Goal: Information Seeking & Learning: Learn about a topic

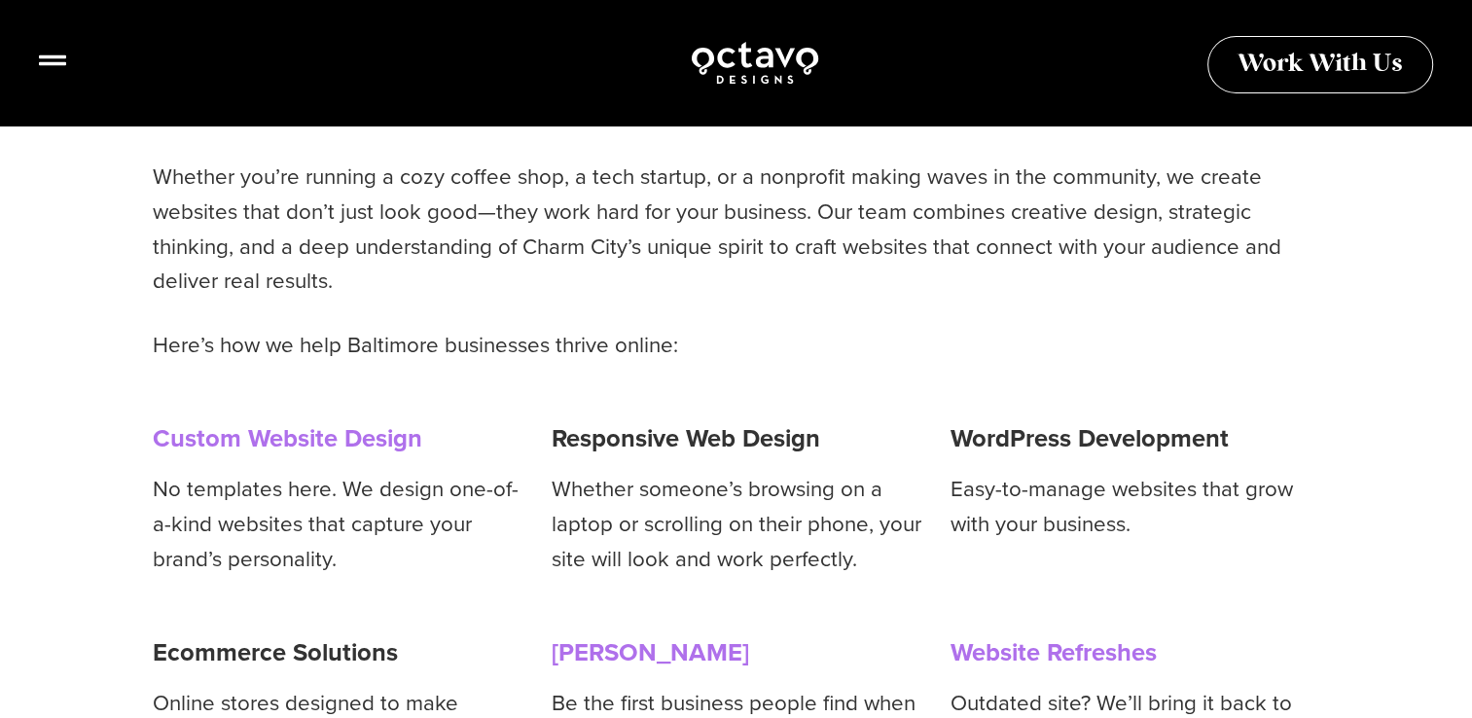
scroll to position [1654, 0]
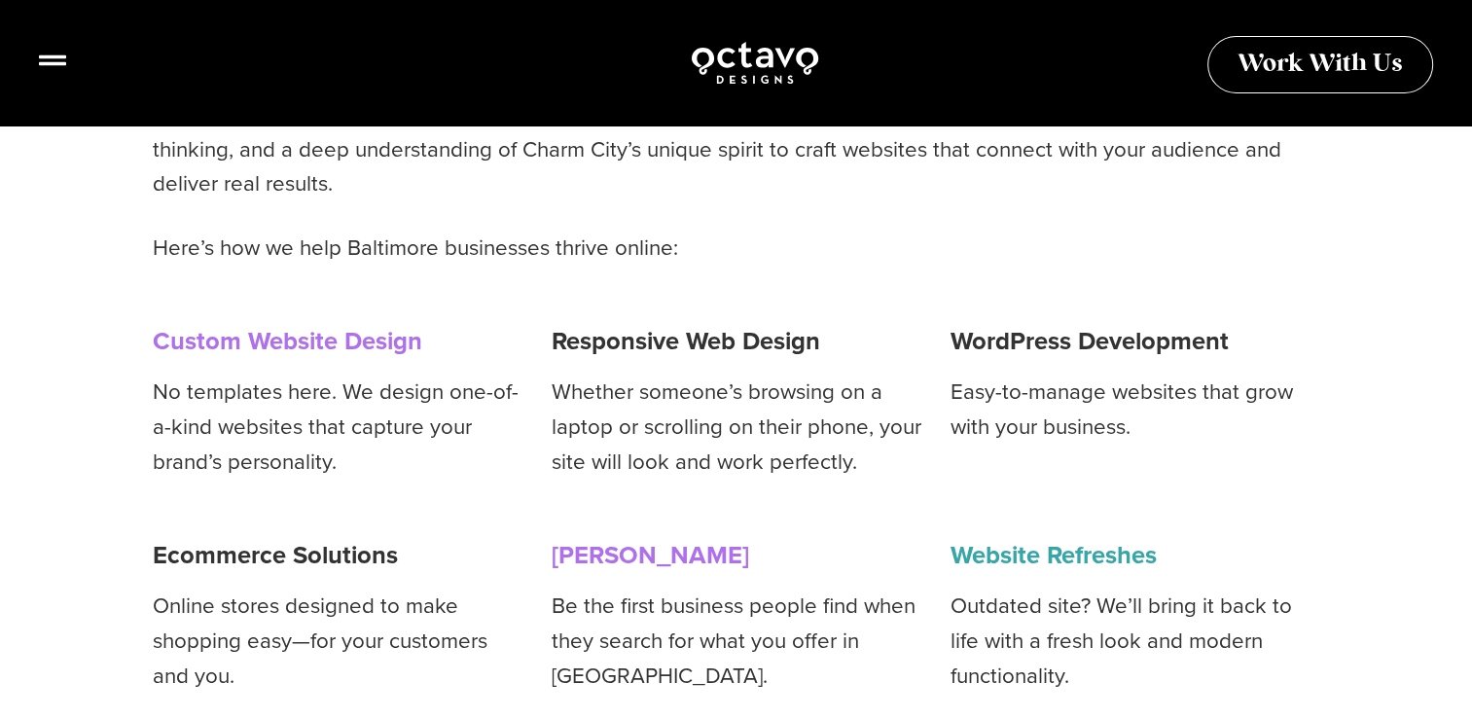
click at [1022, 536] on link "Website Refreshes" at bounding box center [1053, 554] width 206 height 37
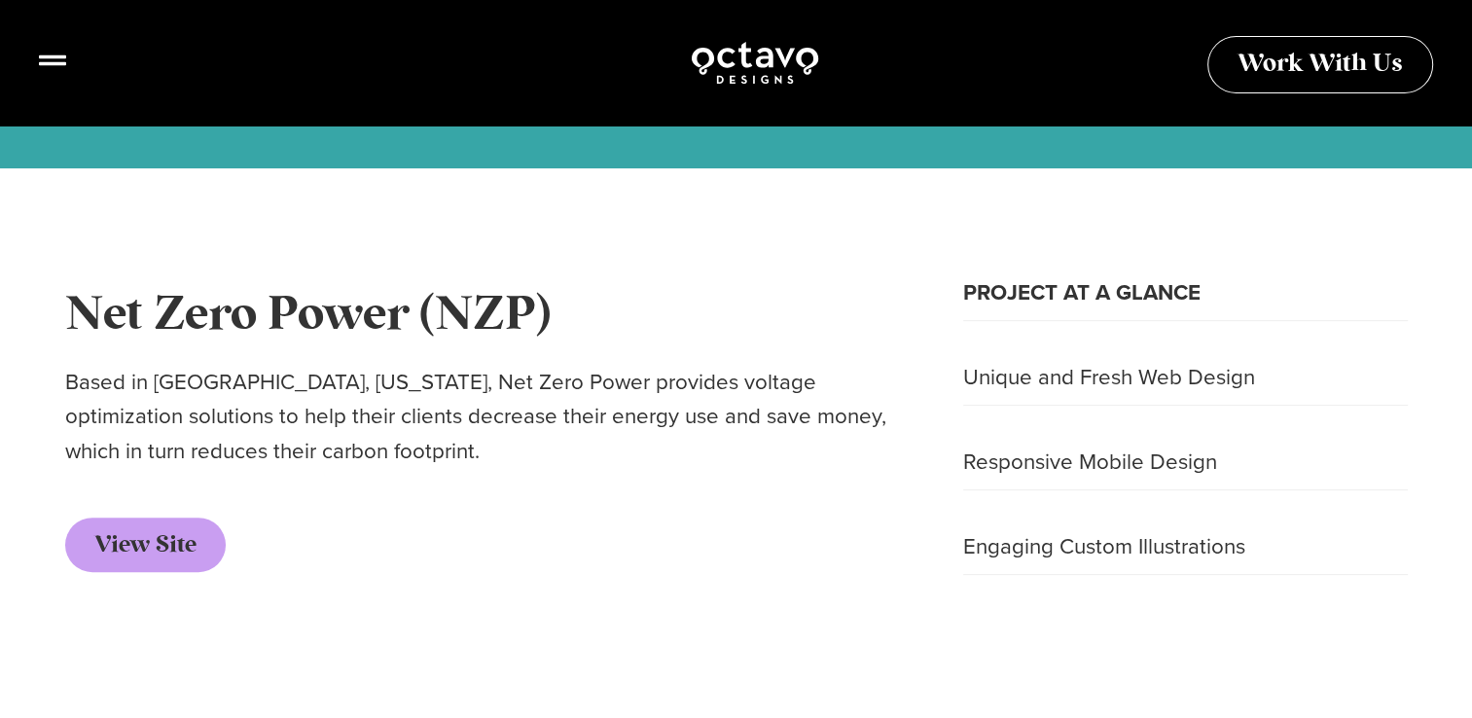
scroll to position [584, 0]
click at [209, 537] on link "View Site" at bounding box center [145, 544] width 161 height 54
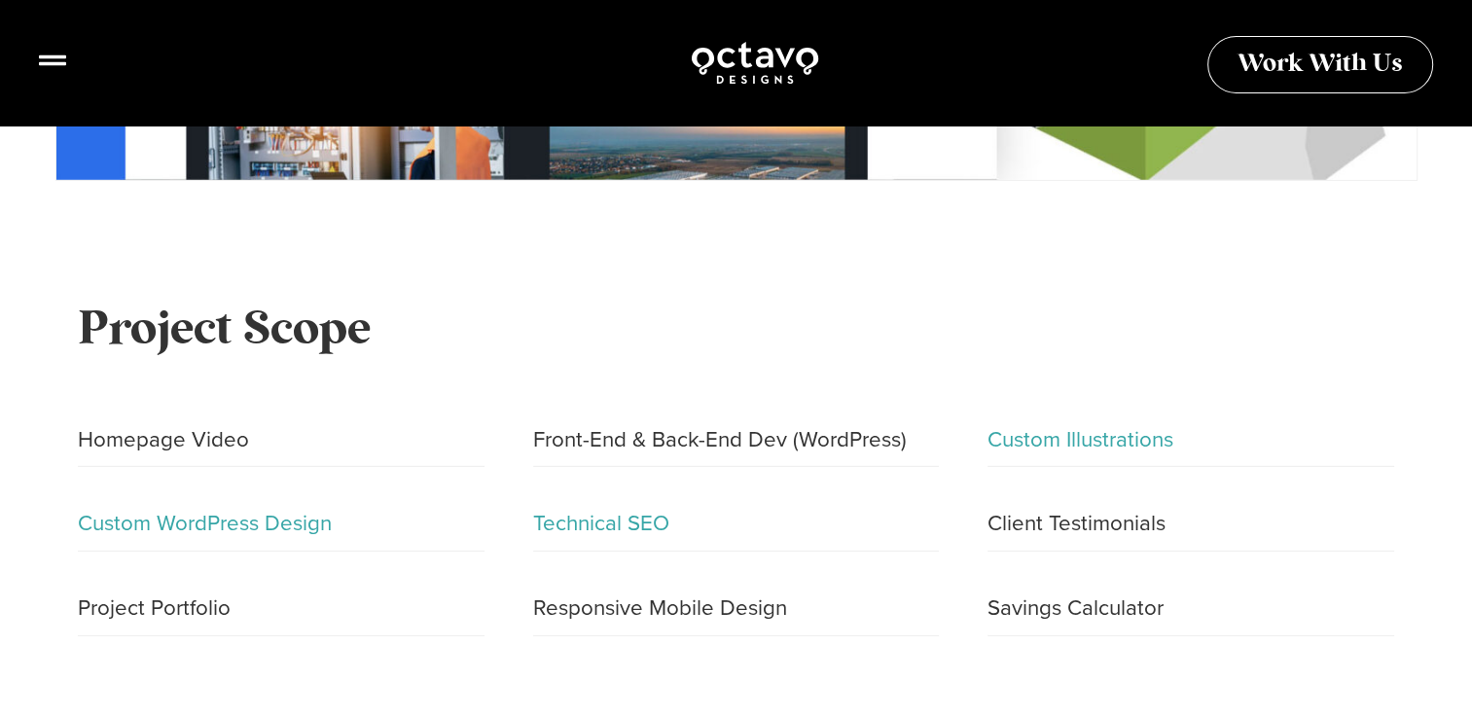
scroll to position [5837, 0]
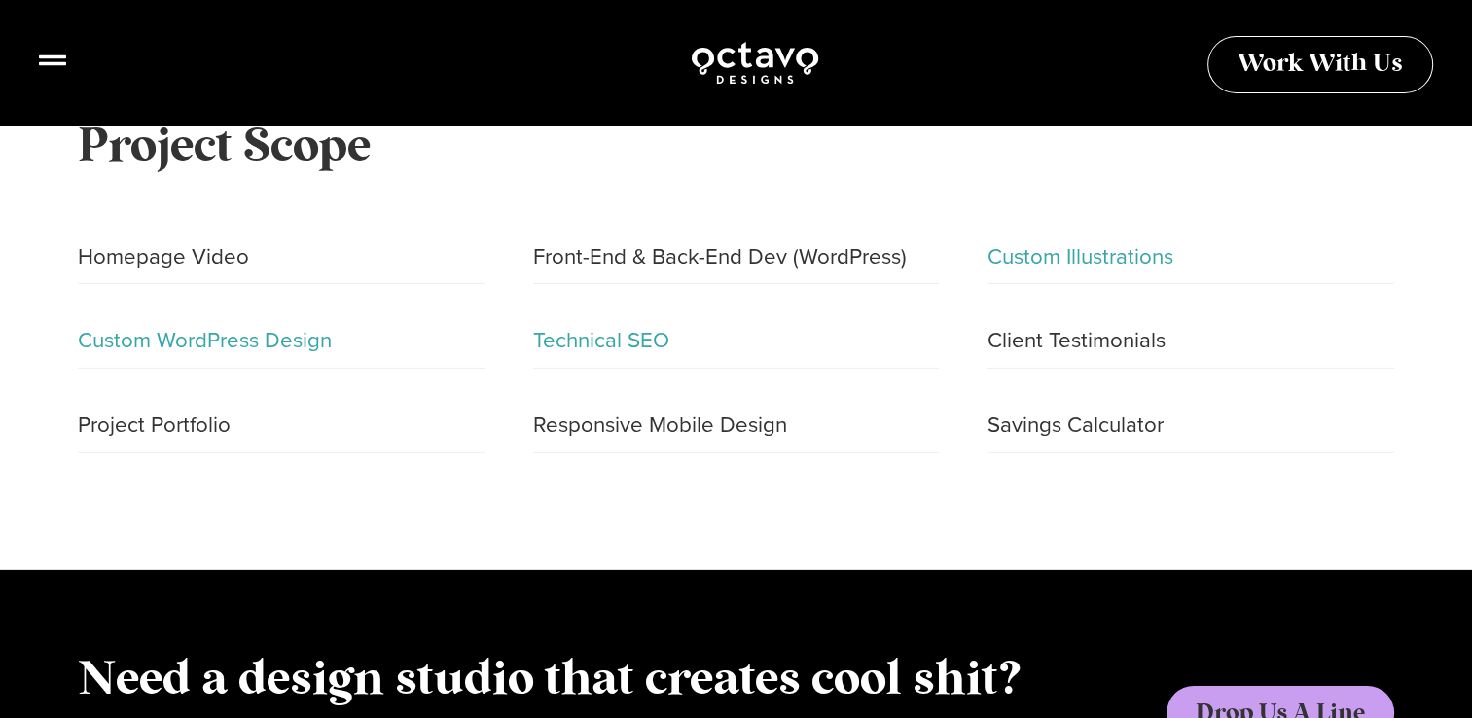
click at [174, 429] on p "Project Portfolio" at bounding box center [281, 431] width 407 height 46
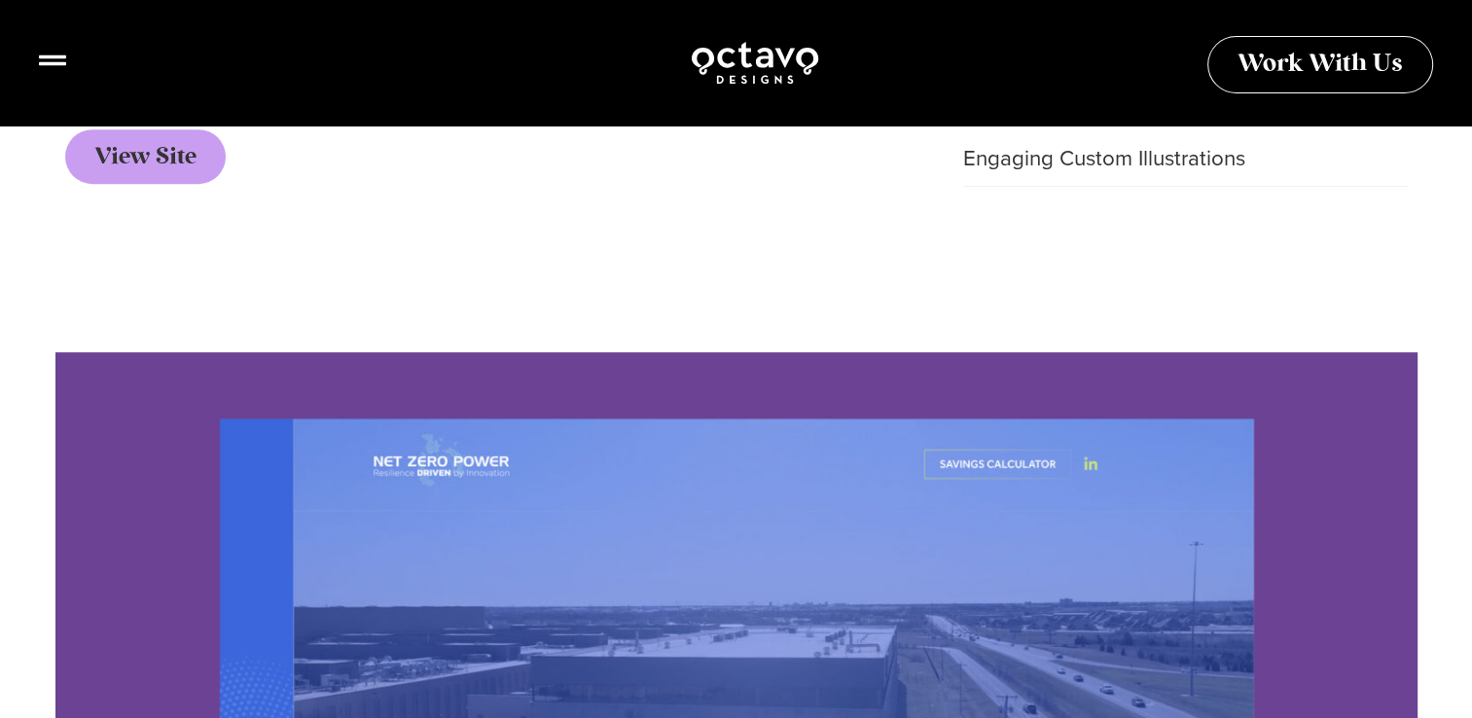
scroll to position [486, 0]
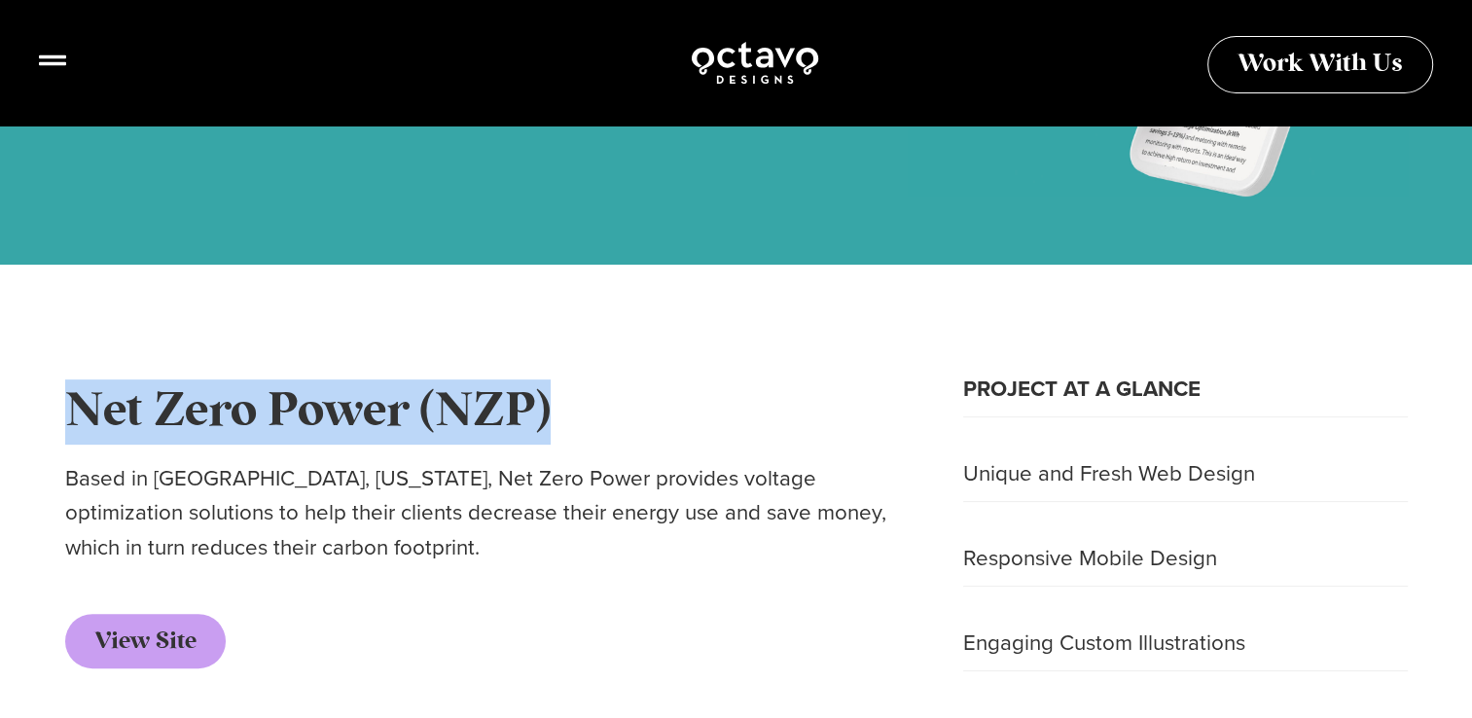
drag, startPoint x: 177, startPoint y: 402, endPoint x: 693, endPoint y: 407, distance: 515.6
click at [693, 407] on div "Net Zero Power (NZP) Based in [GEOGRAPHIC_DATA], [US_STATE], Net Zero Power pro…" at bounding box center [736, 550] width 1472 height 571
drag, startPoint x: 693, startPoint y: 407, endPoint x: 528, endPoint y: 404, distance: 164.4
copy h2 "Net Zero Power (NZP)"
